Goal: Communication & Community: Answer question/provide support

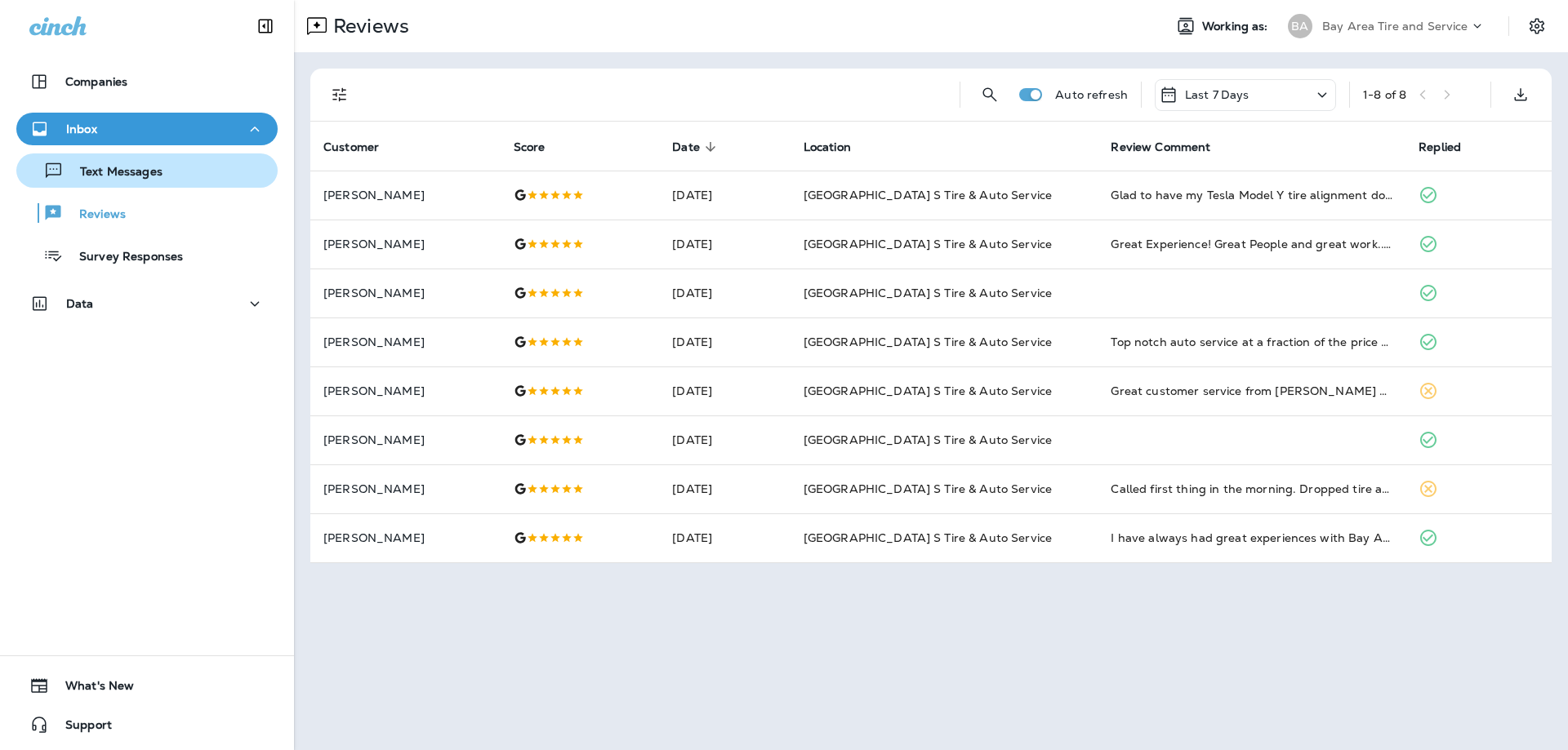
click at [113, 162] on div "Text Messages" at bounding box center [93, 171] width 140 height 25
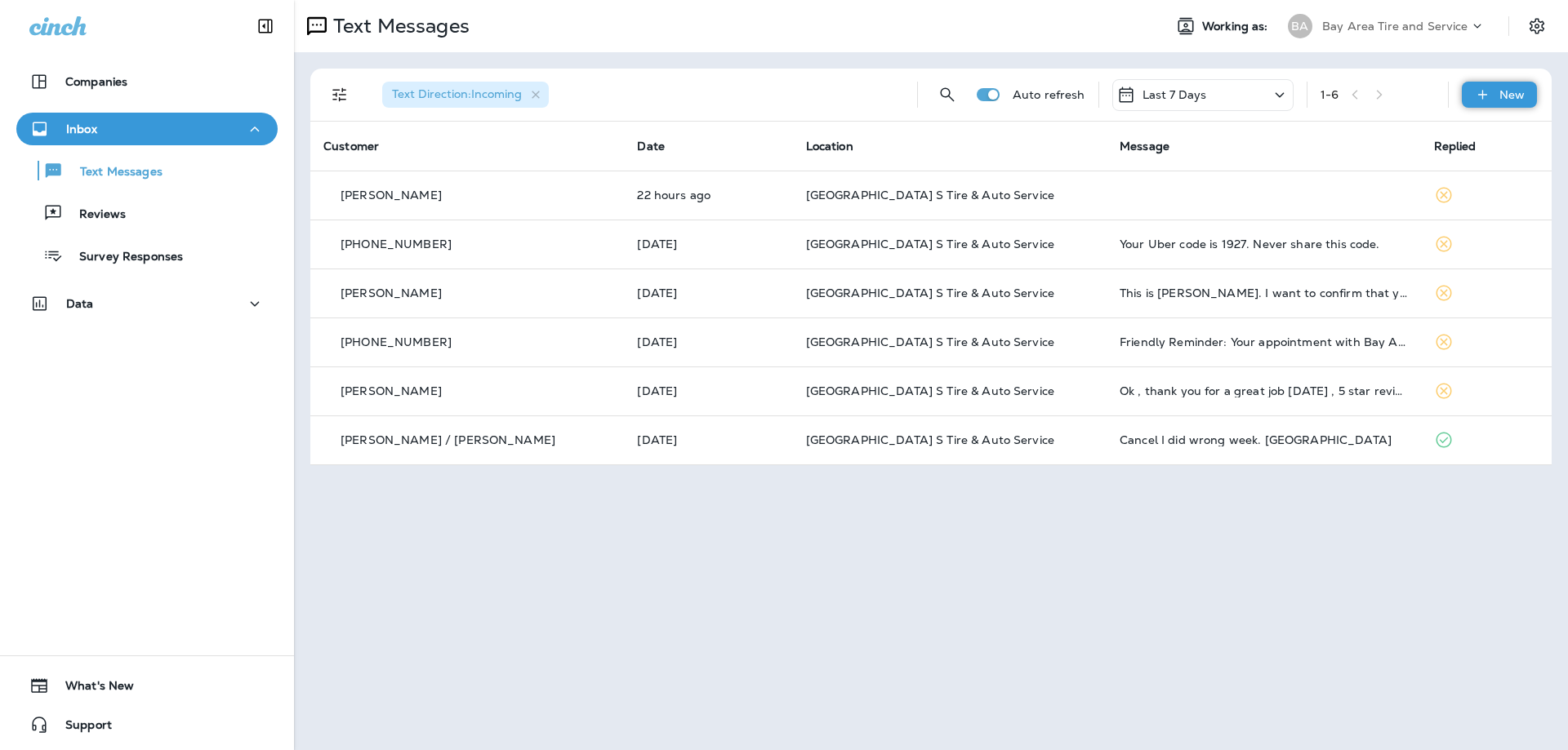
click at [1503, 94] on p "New" at bounding box center [1512, 94] width 26 height 13
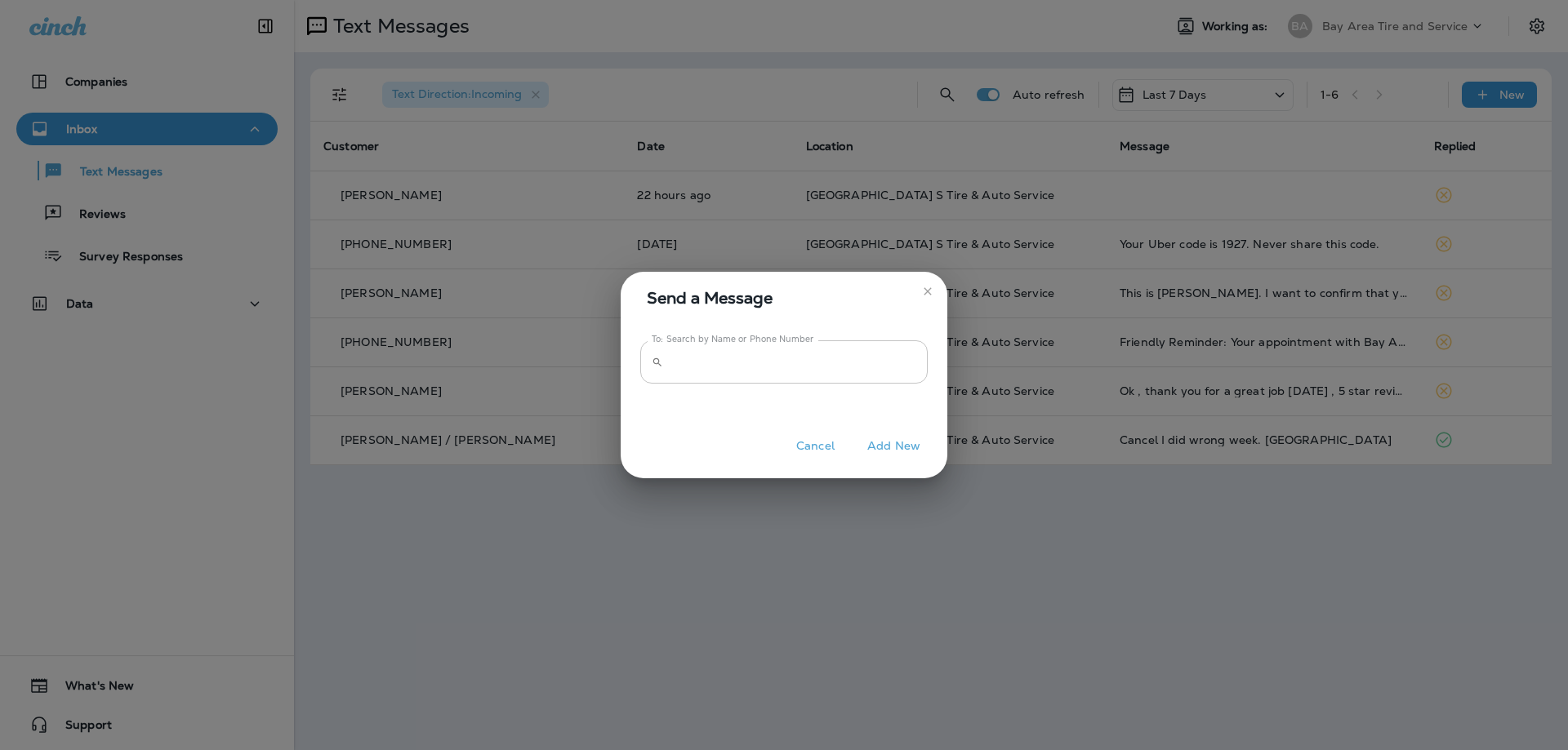
click at [689, 357] on input "To: Search by Name or Phone Number" at bounding box center [799, 362] width 258 height 43
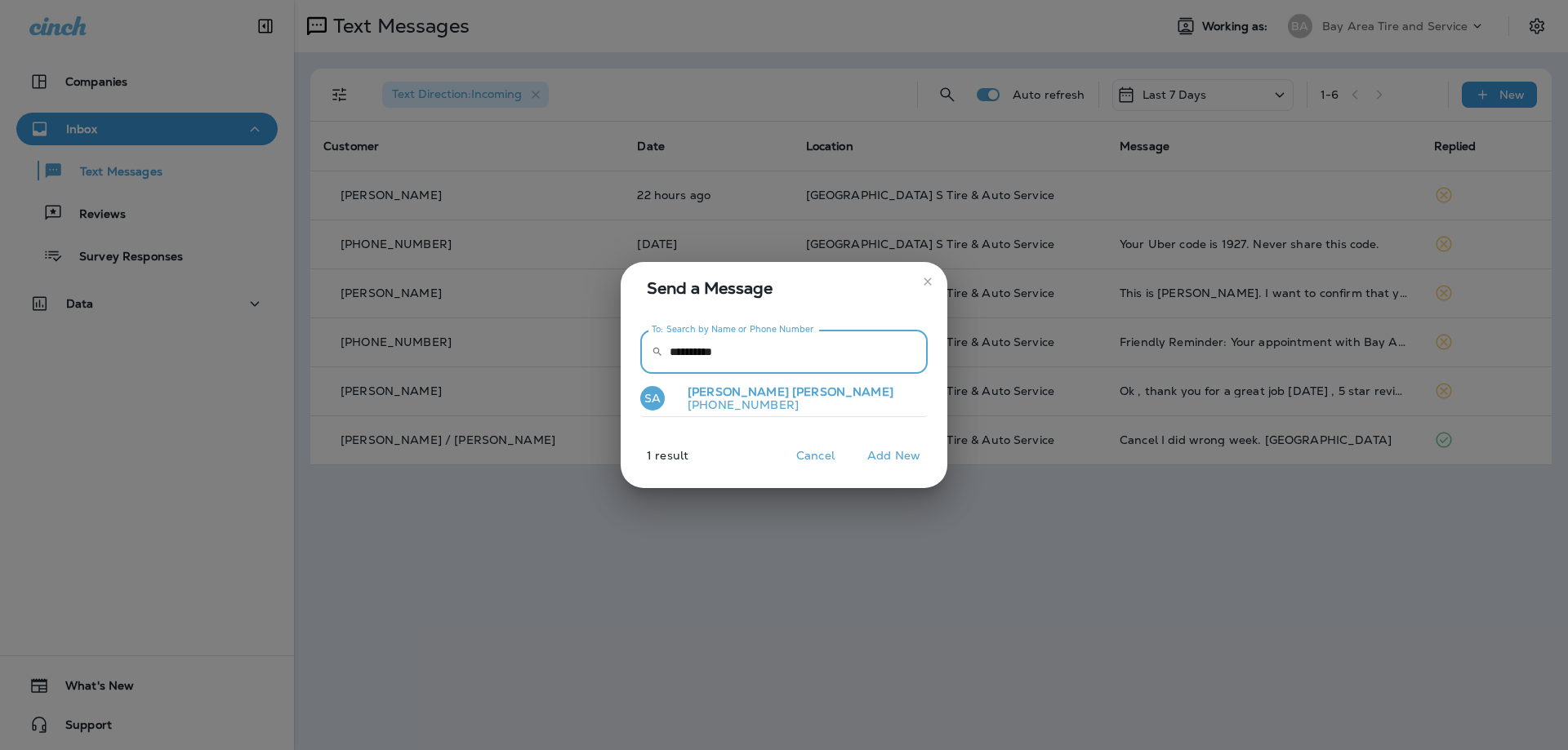
type input "**********"
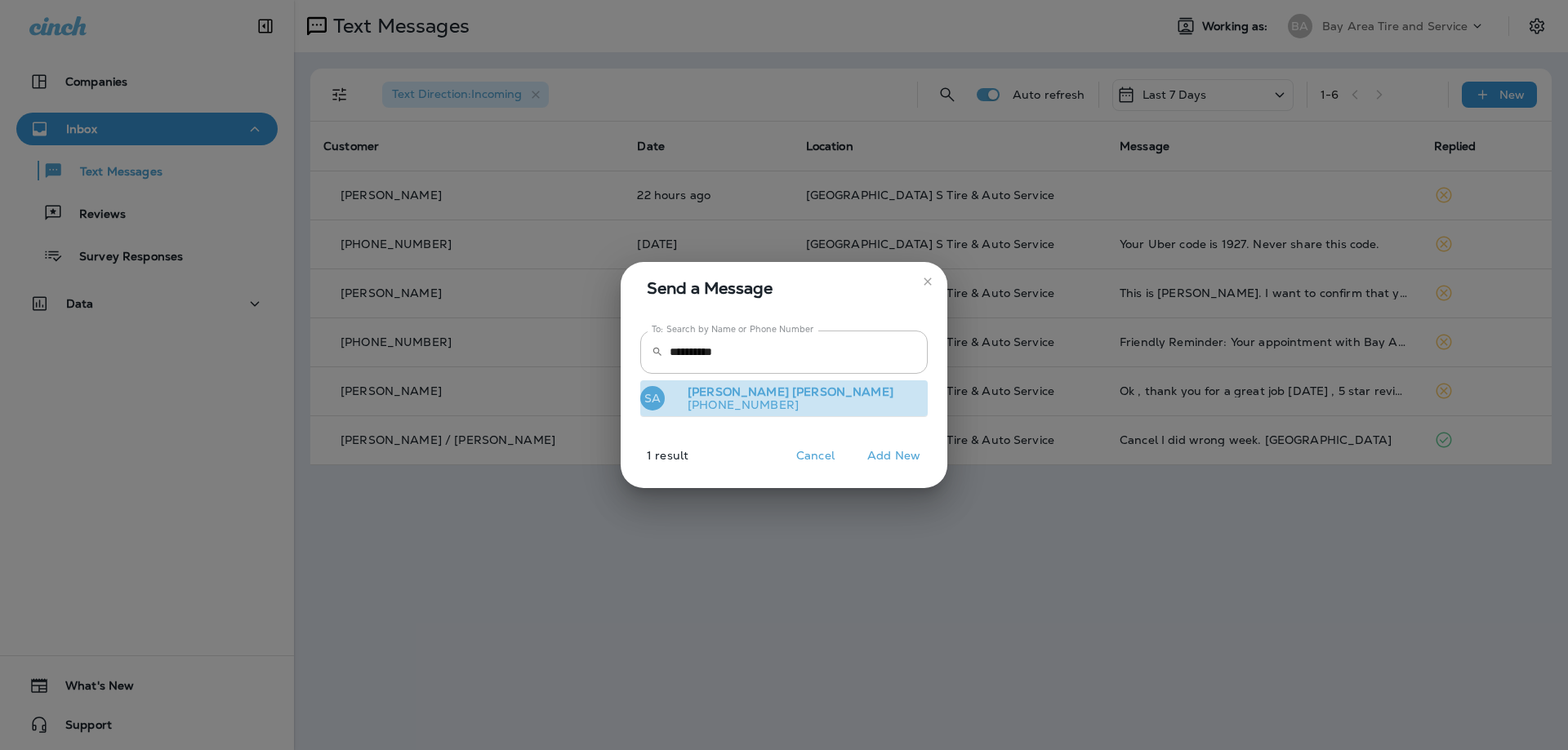
click at [792, 396] on span "[PERSON_NAME]" at bounding box center [842, 392] width 101 height 15
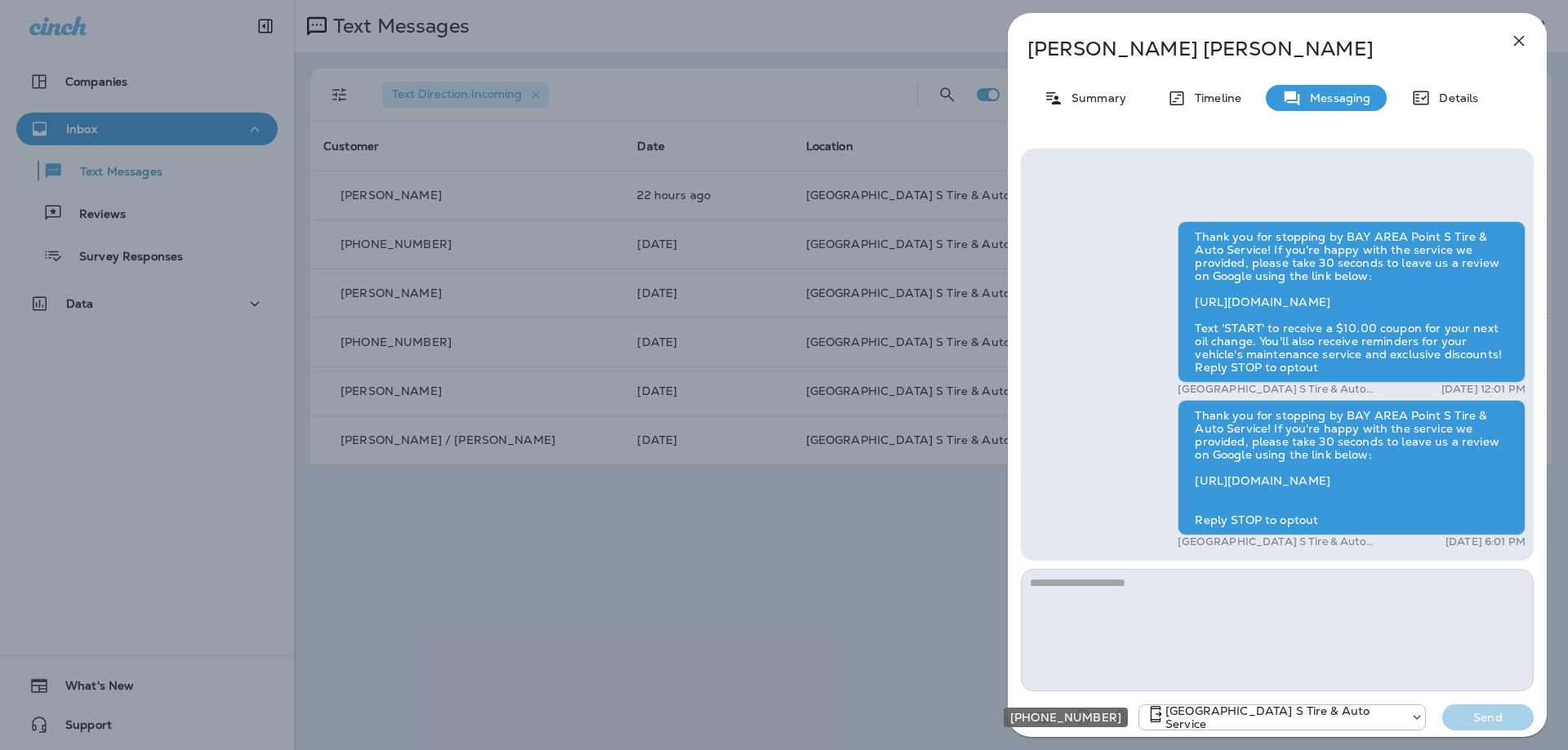
click at [1421, 718] on use "+1 (410) 795-4333" at bounding box center [1416, 717] width 7 height 4
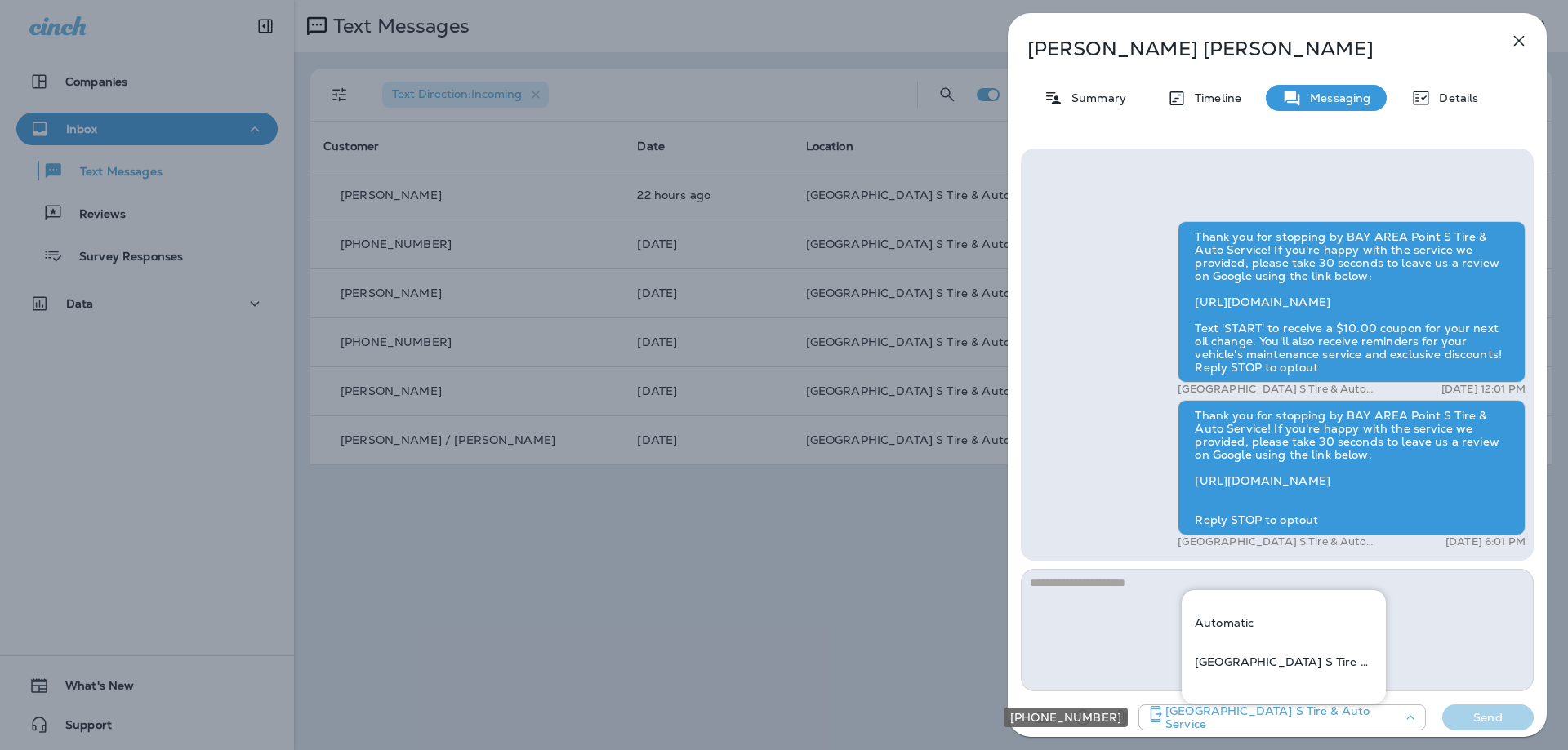
click at [1422, 718] on div "+1 (410) 795-4333" at bounding box center [1414, 718] width 23 height 17
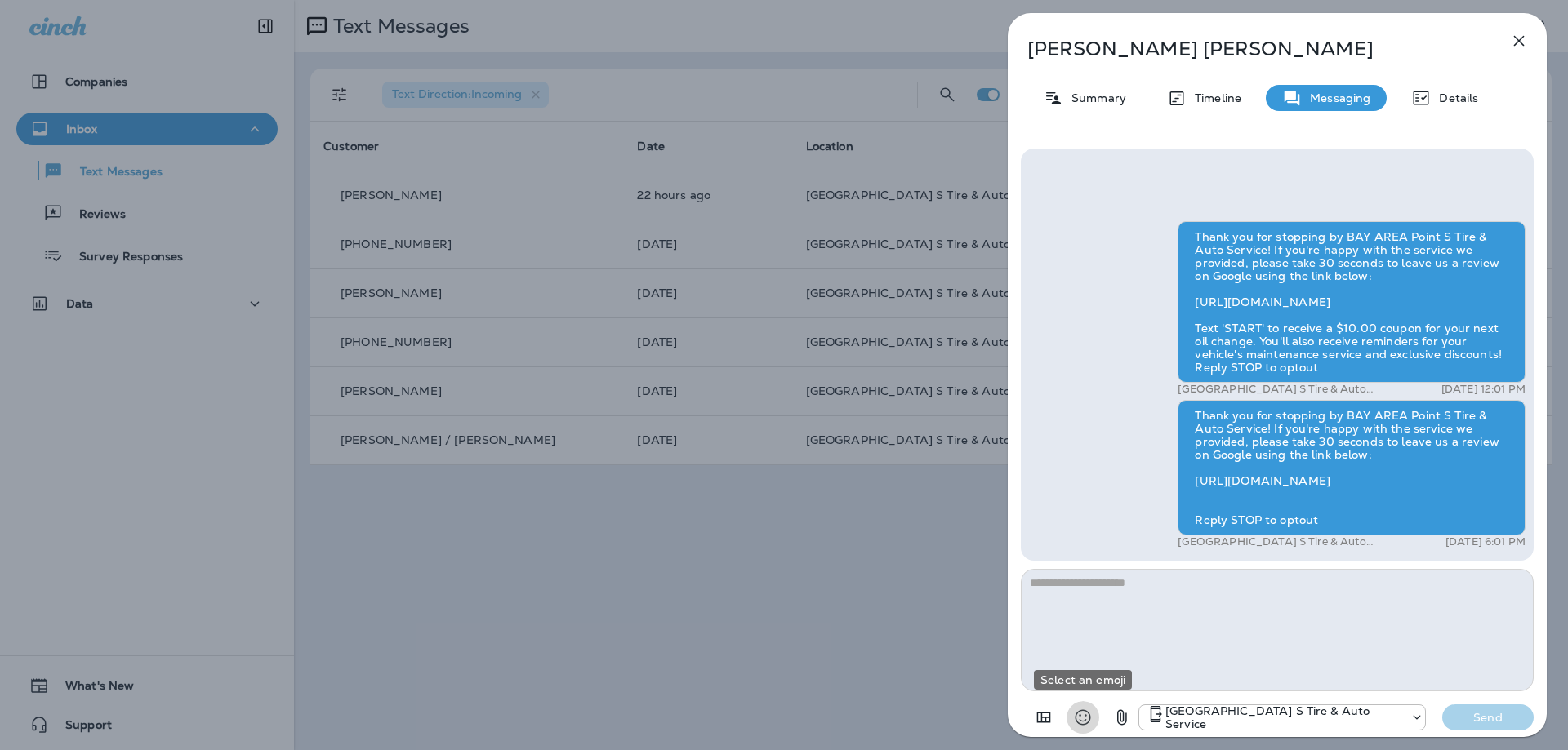
click at [1084, 714] on icon "Select an emoji" at bounding box center [1083, 718] width 20 height 20
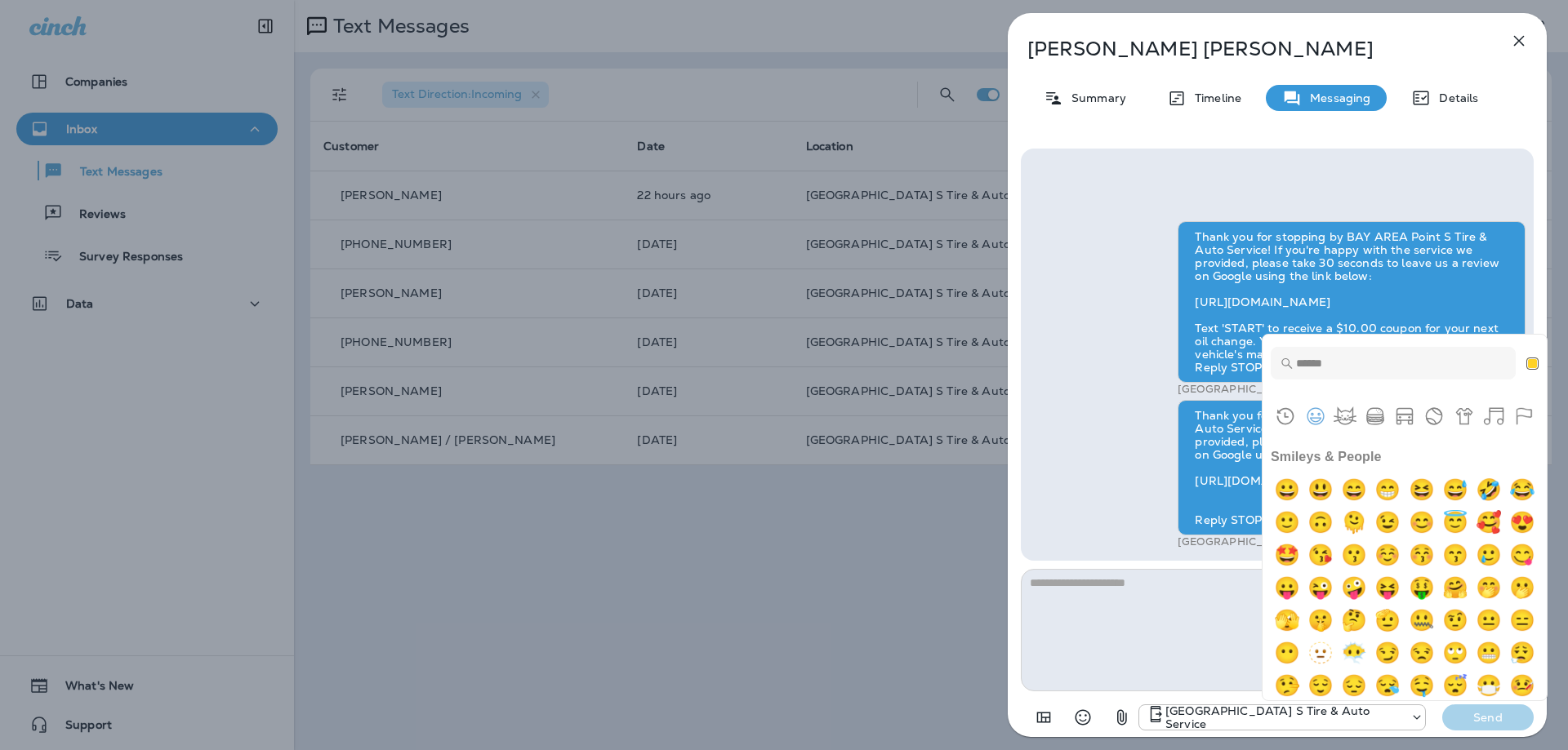
click at [912, 678] on div "[PERSON_NAME] Summary Timeline Messaging Details Thank you for stopping by BAY …" at bounding box center [784, 375] width 1568 height 750
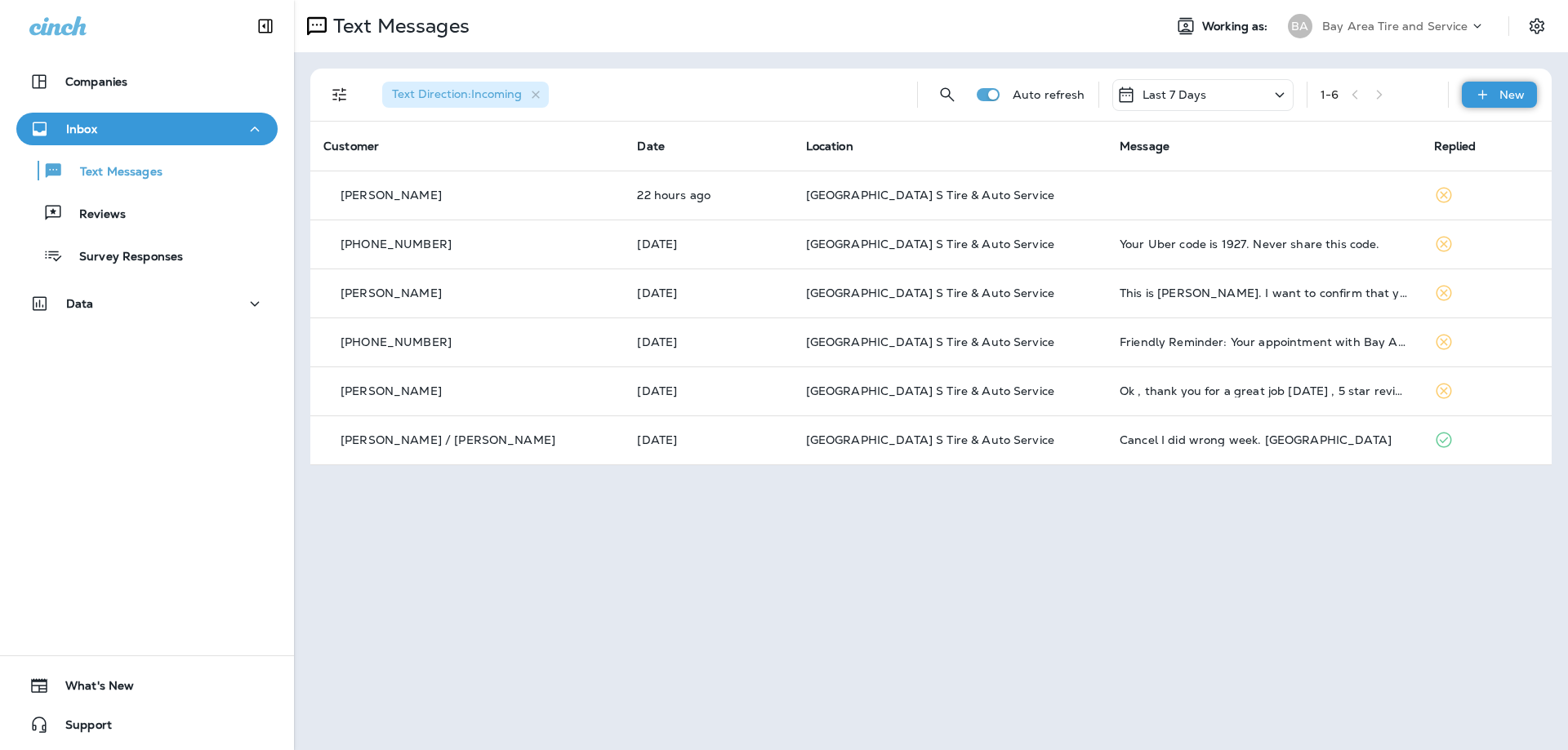
click at [1499, 91] on p "New" at bounding box center [1512, 94] width 26 height 13
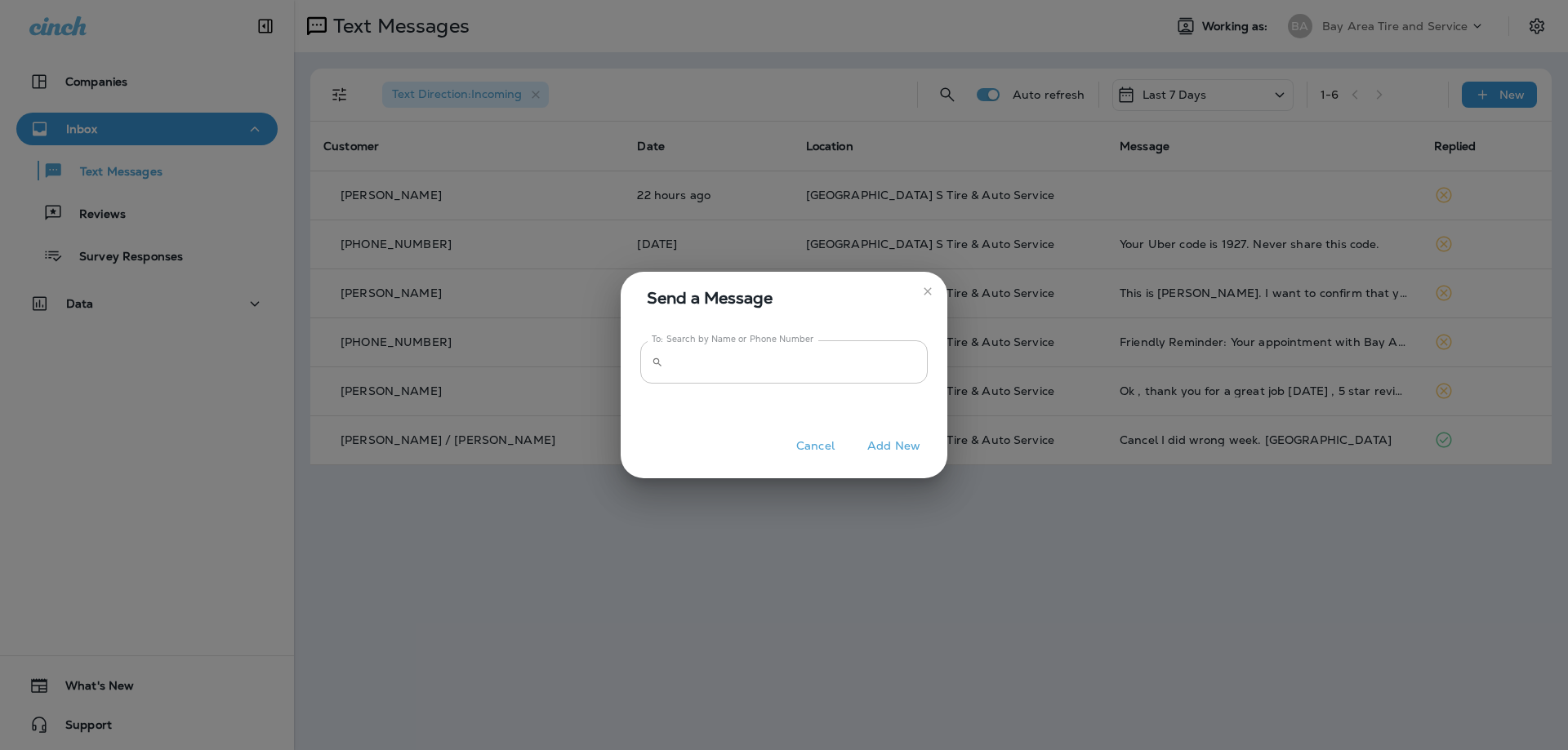
click at [692, 364] on input "To: Search by Name or Phone Number" at bounding box center [799, 362] width 258 height 43
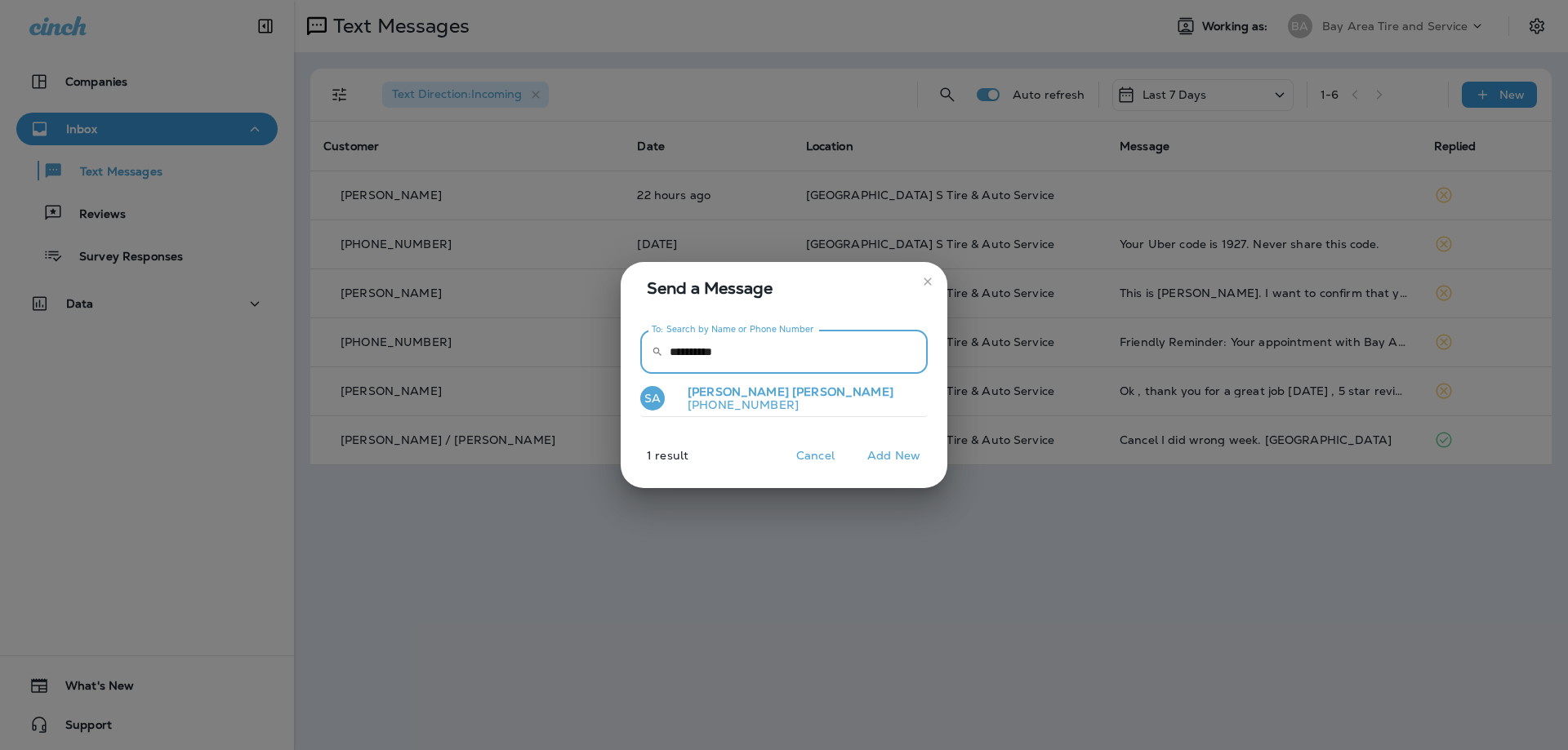
type input "**********"
click at [792, 397] on span "[PERSON_NAME]" at bounding box center [842, 392] width 101 height 15
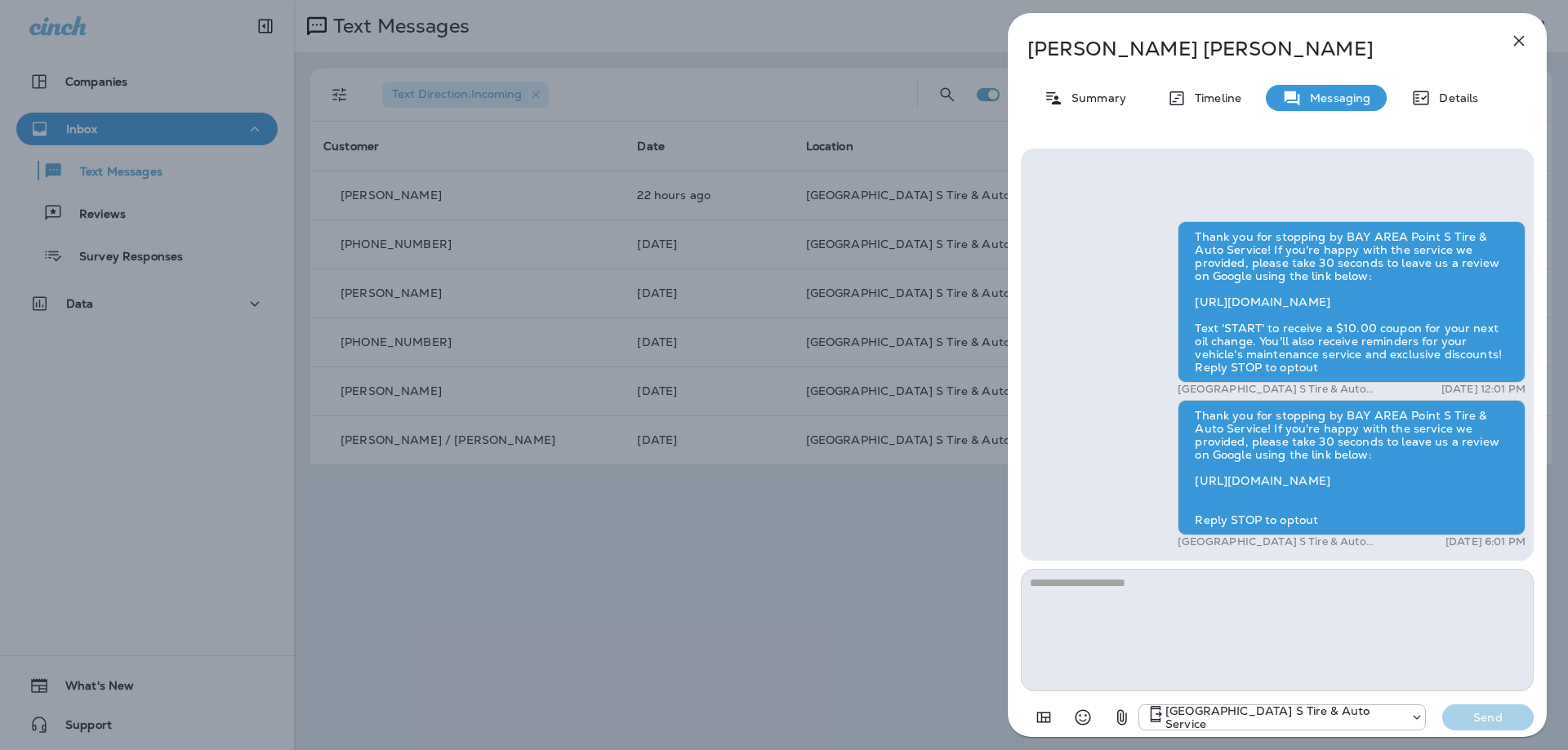
click at [1071, 588] on textarea at bounding box center [1277, 630] width 513 height 123
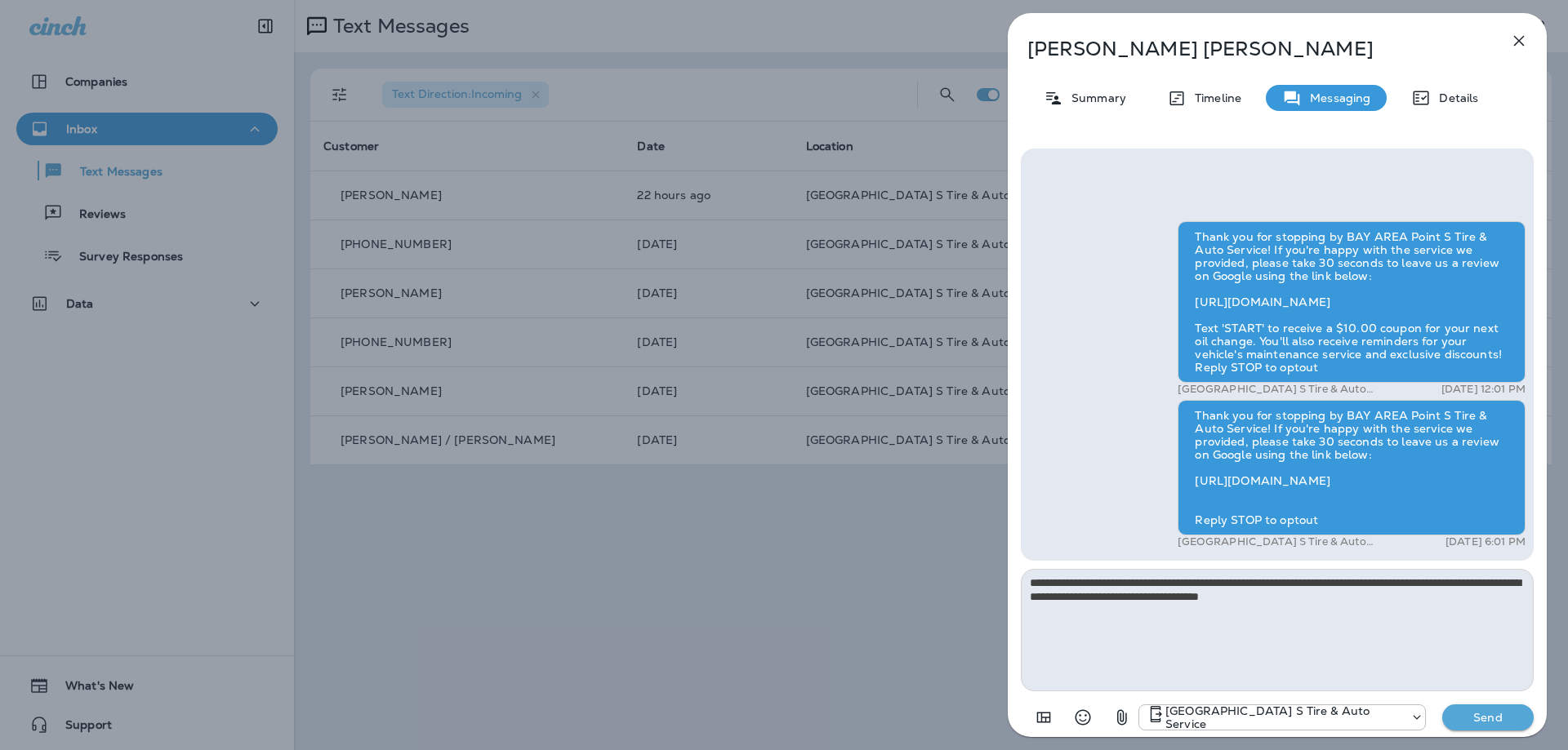
type textarea "**********"
click at [1487, 718] on p "Send" at bounding box center [1488, 718] width 69 height 15
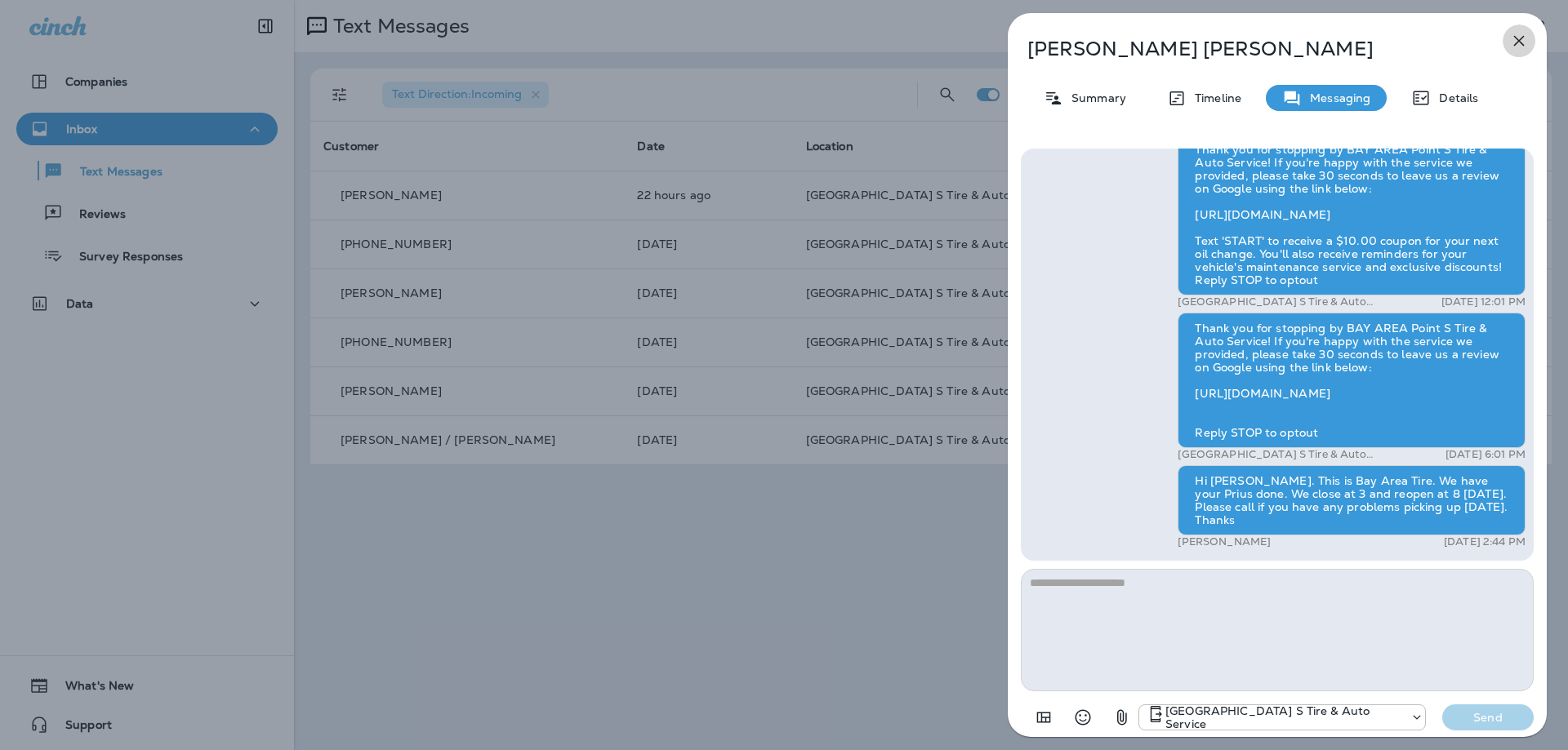
click at [1522, 43] on icon "button" at bounding box center [1519, 41] width 11 height 11
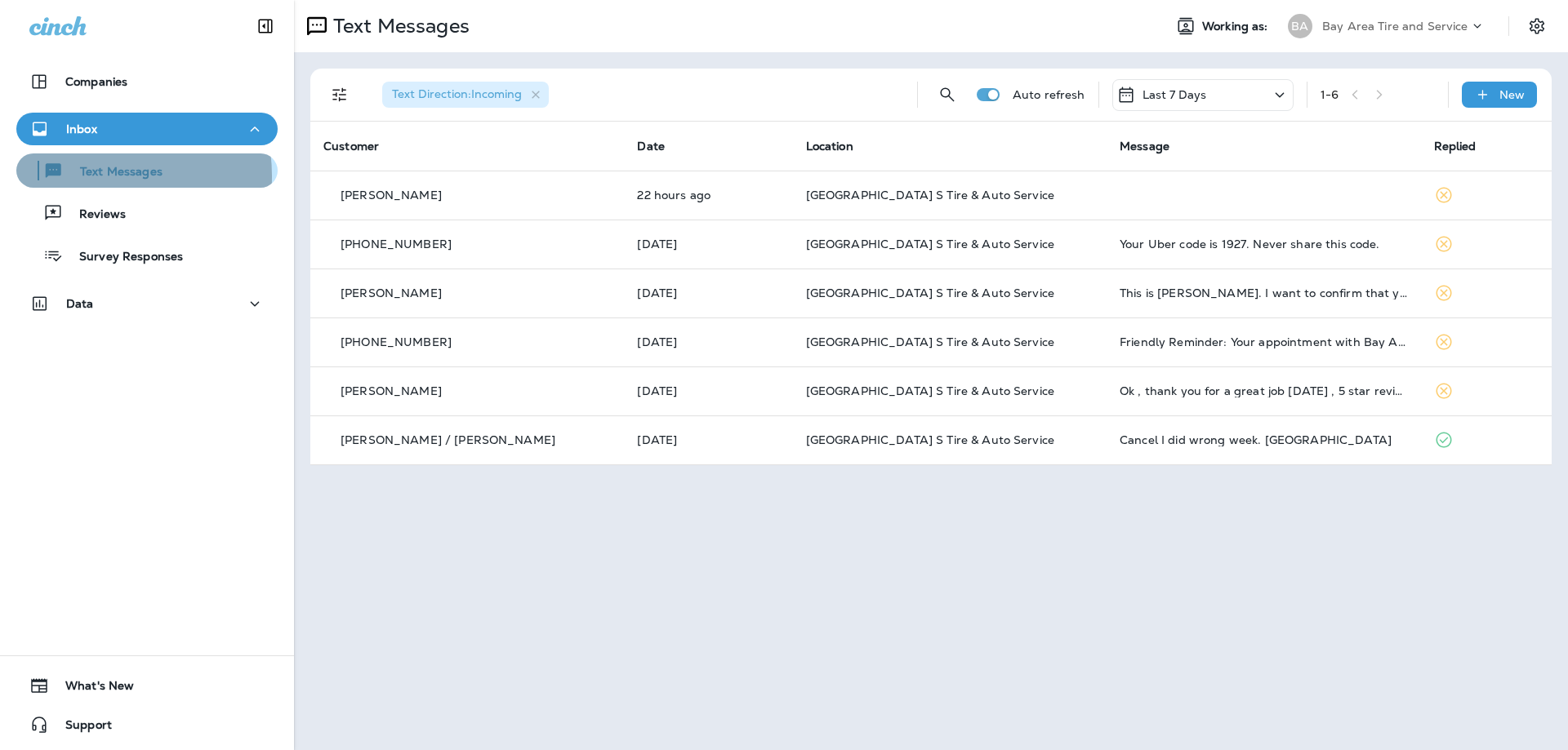
click at [83, 176] on p "Text Messages" at bounding box center [113, 172] width 99 height 16
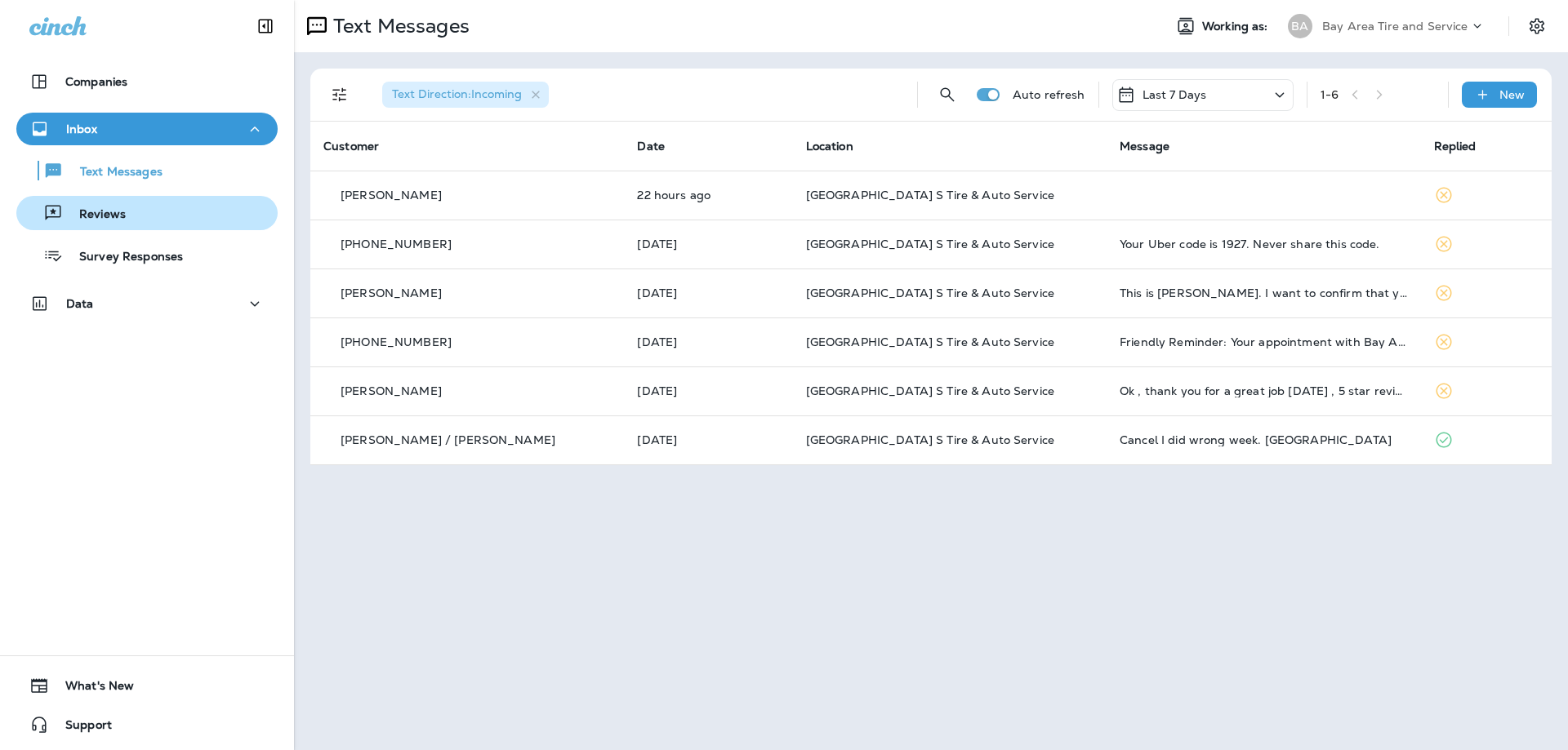
click at [99, 214] on p "Reviews" at bounding box center [94, 214] width 63 height 16
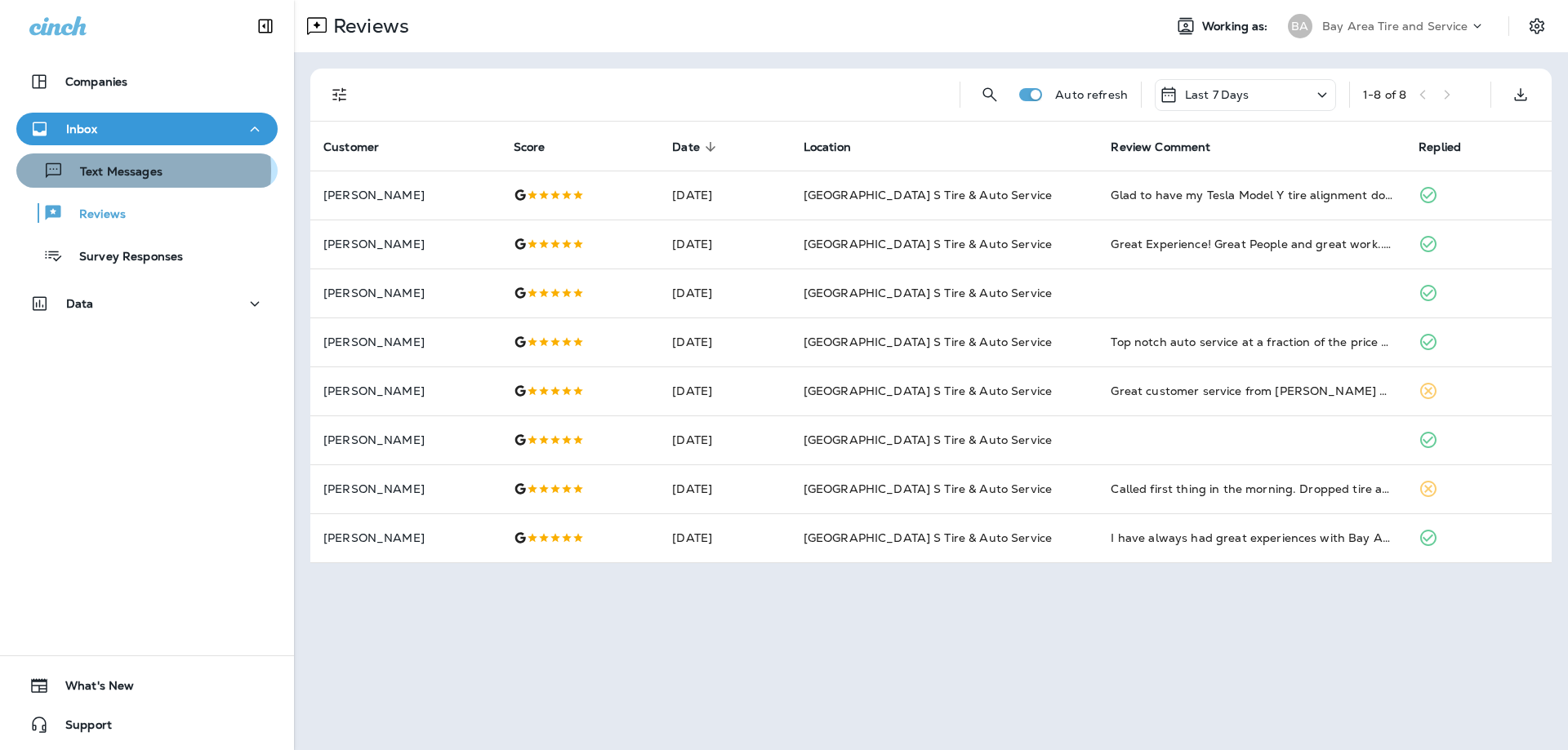
click at [104, 171] on p "Text Messages" at bounding box center [113, 172] width 99 height 16
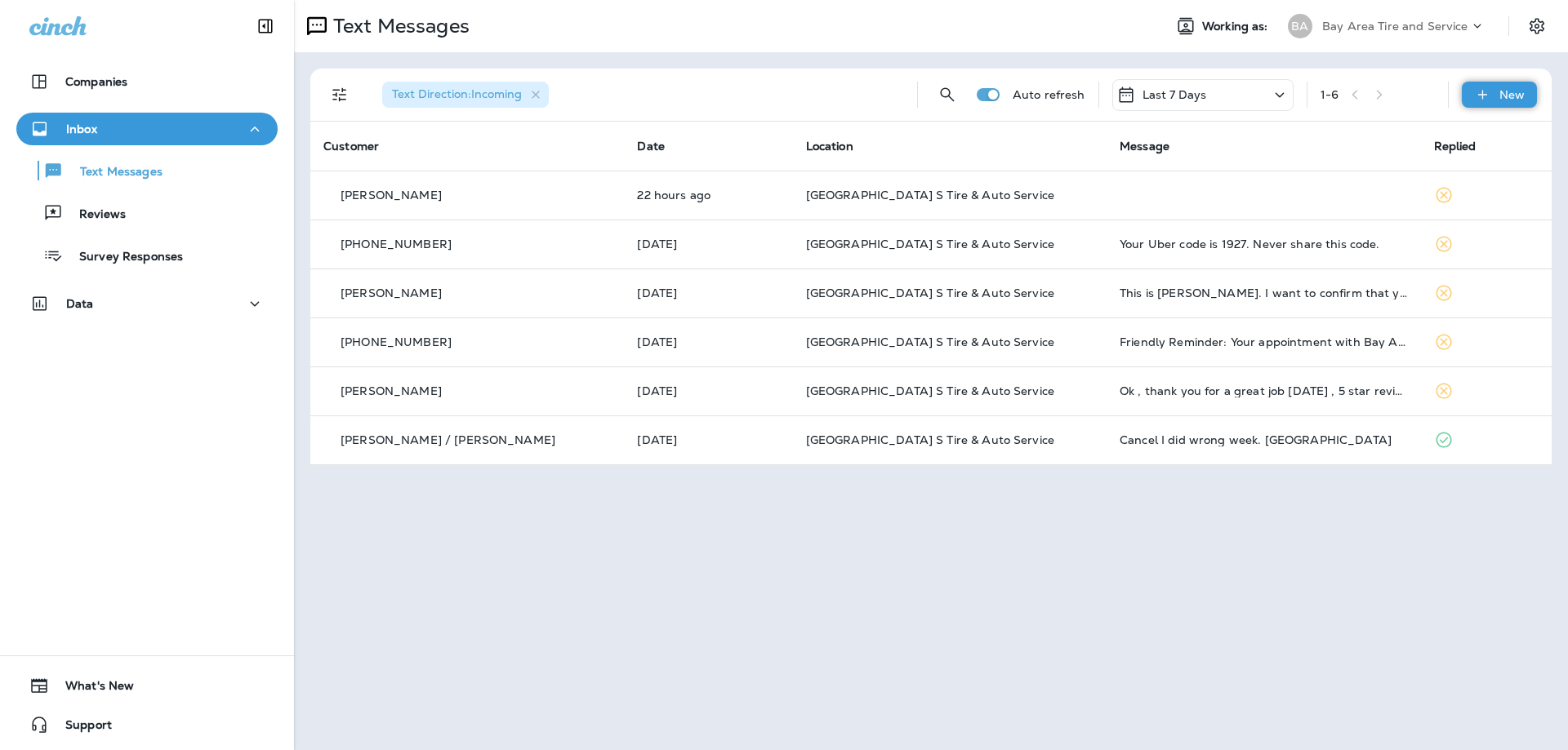
click at [1493, 89] on div "New" at bounding box center [1499, 95] width 75 height 26
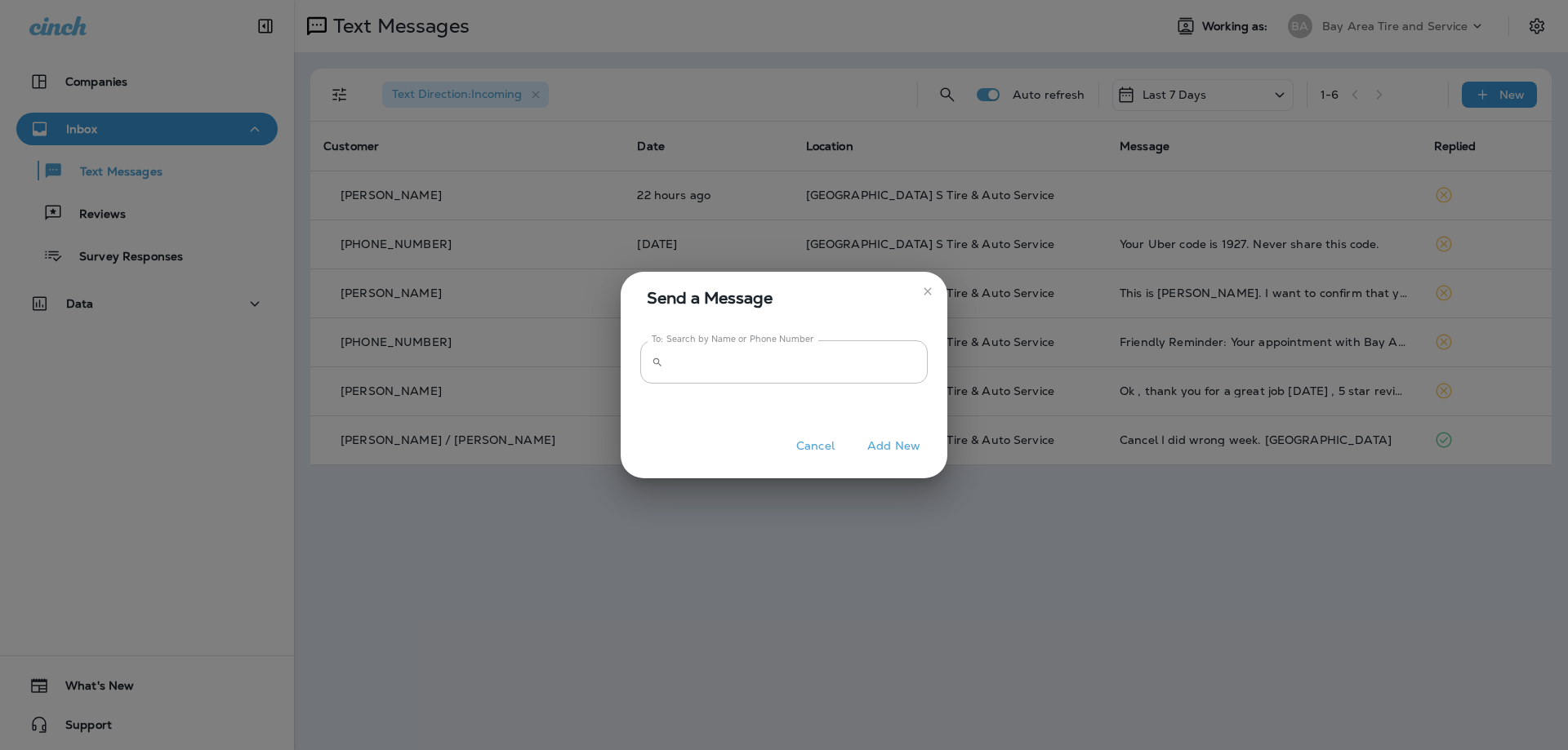
click at [930, 289] on icon "close" at bounding box center [927, 291] width 7 height 7
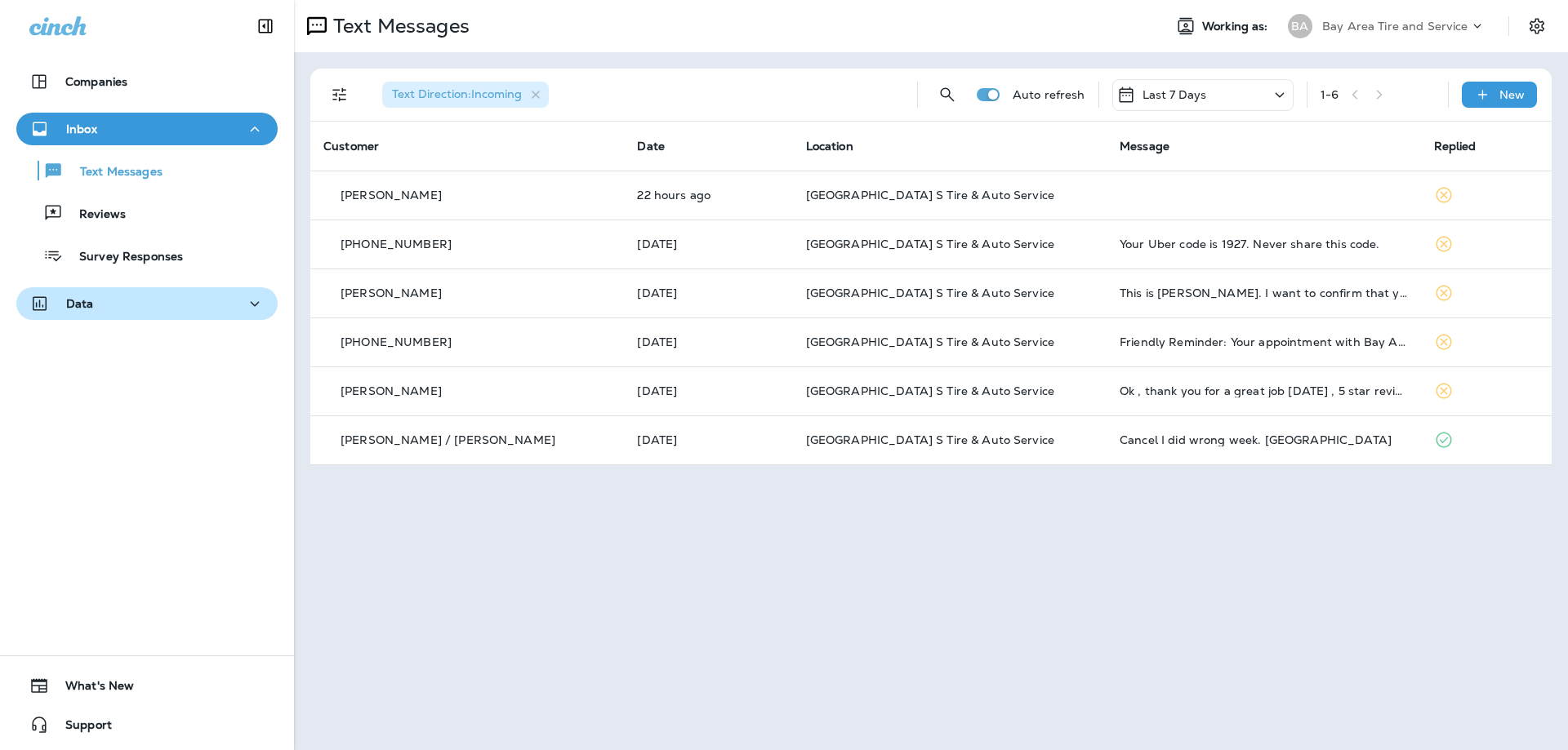
click at [232, 308] on div "Data" at bounding box center [147, 304] width 235 height 21
